Goal: Task Accomplishment & Management: Manage account settings

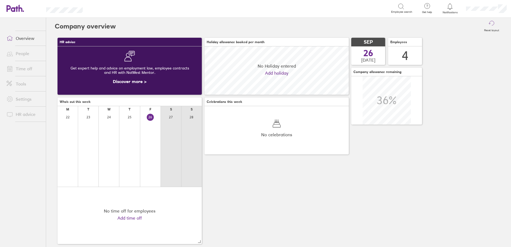
scroll to position [48, 144]
